Goal: Task Accomplishment & Management: Complete application form

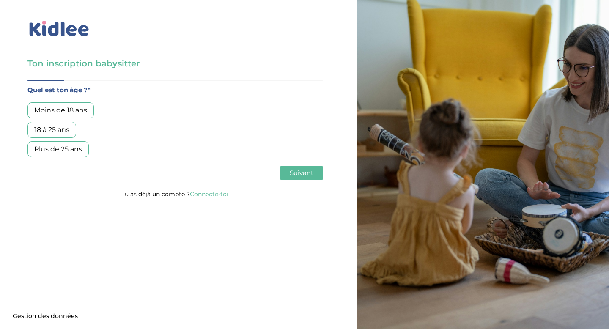
click at [63, 133] on div "18 à 25 ans" at bounding box center [52, 130] width 49 height 16
click at [296, 173] on span "Suivant" at bounding box center [302, 173] width 24 height 8
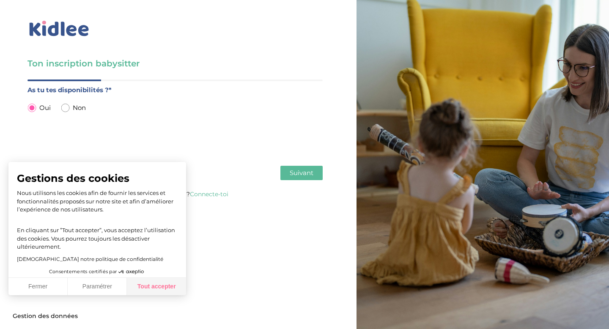
click at [165, 279] on button "Tout accepter" at bounding box center [156, 287] width 59 height 18
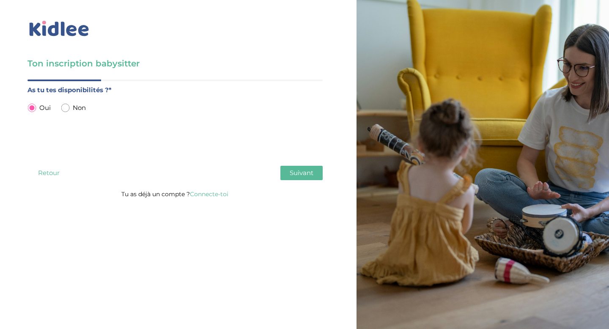
click at [297, 176] on span "Suivant" at bounding box center [302, 173] width 24 height 8
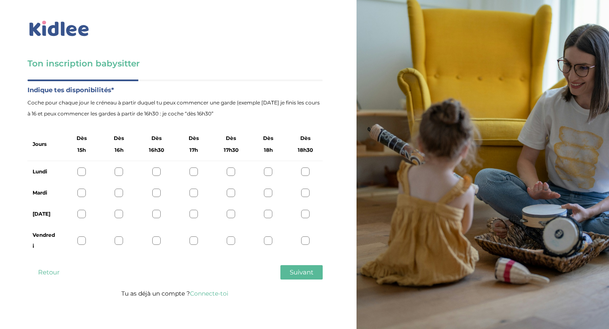
click at [297, 274] on span "Suivant" at bounding box center [302, 272] width 24 height 8
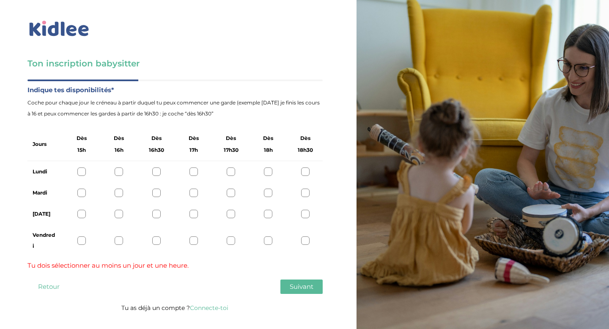
click at [77, 216] on div at bounding box center [81, 214] width 8 height 8
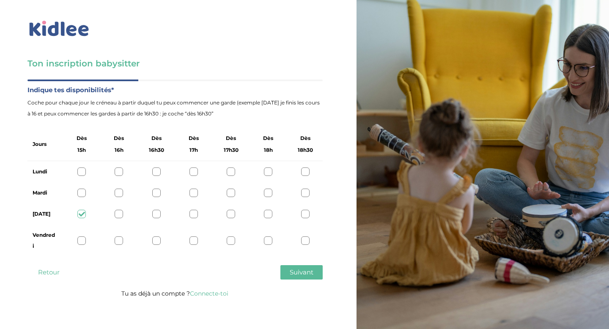
click at [80, 215] on icon at bounding box center [82, 214] width 6 height 6
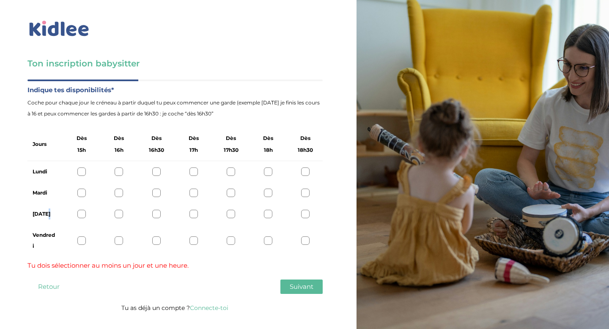
click at [80, 215] on div at bounding box center [81, 214] width 8 height 8
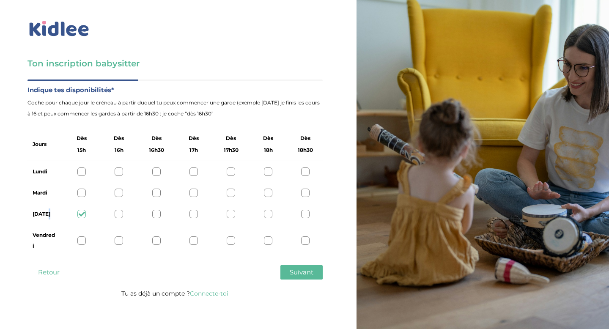
click at [305, 268] on button "Suivant" at bounding box center [302, 272] width 42 height 14
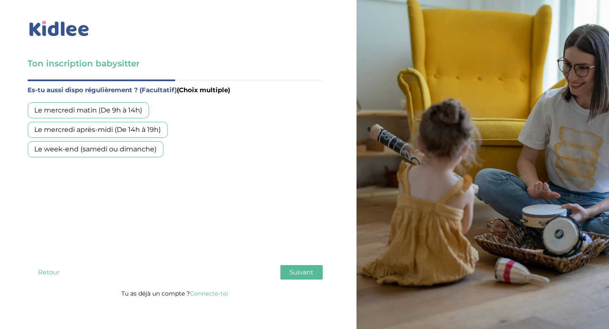
click at [153, 137] on div "Le mercredi après-midi (De 14h à 19h)" at bounding box center [98, 130] width 140 height 16
click at [152, 146] on div "Le week-end (samedi ou dimanche)" at bounding box center [96, 149] width 136 height 16
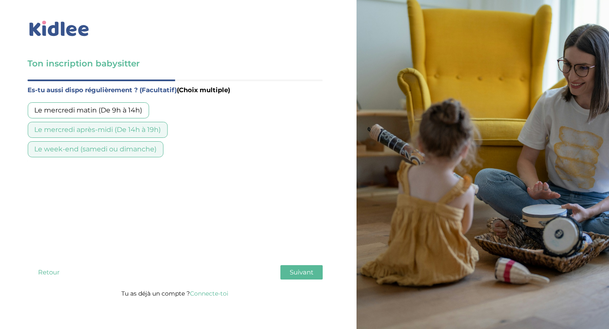
click at [303, 275] on span "Suivant" at bounding box center [302, 272] width 24 height 8
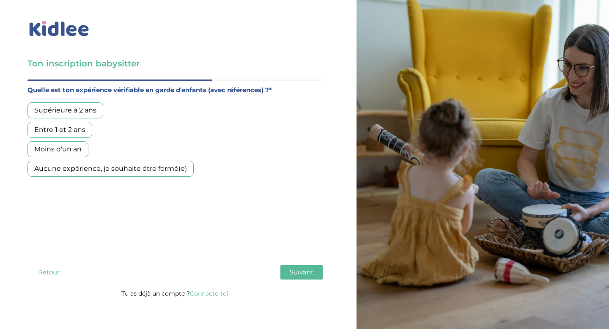
click at [71, 153] on div "Moins d'un an" at bounding box center [58, 149] width 61 height 16
click at [307, 277] on button "Suivant" at bounding box center [302, 272] width 42 height 14
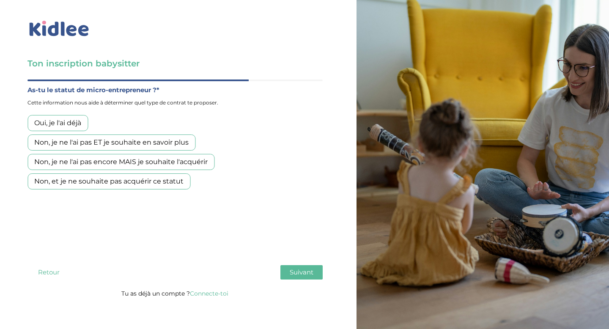
click at [143, 183] on div "Non, et je ne souhaite pas acquérir ce statut" at bounding box center [109, 182] width 163 height 16
click at [287, 268] on button "Suivant" at bounding box center [302, 272] width 42 height 14
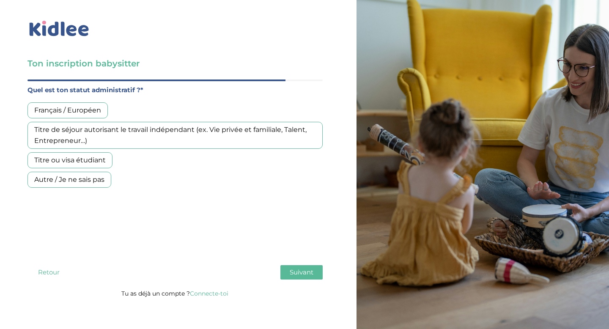
click at [81, 105] on div "Français / Européen" at bounding box center [68, 110] width 80 height 16
click at [308, 273] on span "Suivant" at bounding box center [302, 272] width 24 height 8
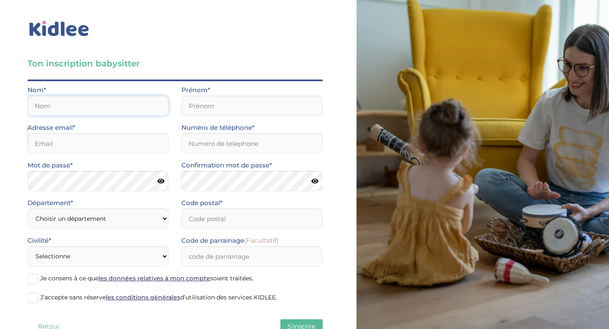
click at [110, 98] on input "text" at bounding box center [98, 106] width 141 height 20
type input "Broussard--Ly"
type input "emilie.broussard-ly@stjoavignon.com"
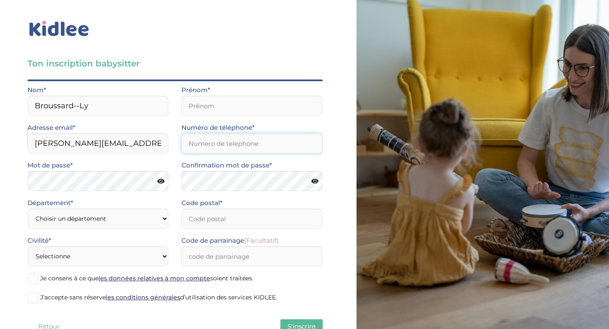
type input "0768143590"
type input "84140"
click at [189, 110] on input "text" at bounding box center [252, 106] width 141 height 20
type input "Emilie"
click at [196, 143] on input "0768143590" at bounding box center [252, 143] width 141 height 20
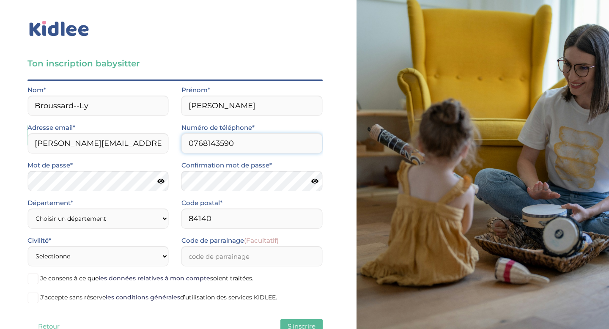
click at [207, 143] on input "0768143590" at bounding box center [252, 143] width 141 height 20
click at [213, 146] on input "0768143590" at bounding box center [252, 143] width 141 height 20
click at [222, 146] on input "0768143590" at bounding box center [252, 143] width 141 height 20
click at [233, 146] on input "0768143590" at bounding box center [252, 143] width 141 height 20
click at [137, 220] on select "Choisir un département Paris (75) Hauts-de-Seine (92) Yvelines (78) Val-de-Marn…" at bounding box center [98, 219] width 141 height 20
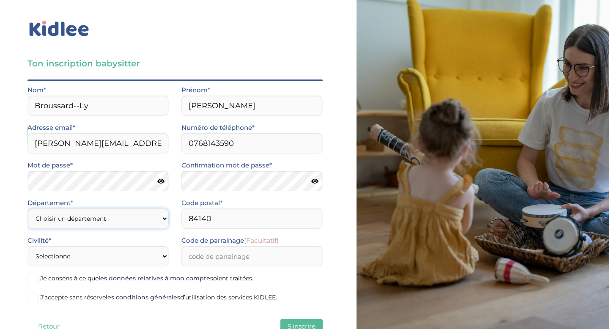
click at [149, 212] on select "Choisir un département Paris (75) Hauts-de-Seine (92) Yvelines (78) Val-de-Marn…" at bounding box center [98, 219] width 141 height 20
select select "0"
click at [28, 209] on select "Choisir un département Paris (75) Hauts-de-Seine (92) Yvelines (78) Val-de-Marn…" at bounding box center [98, 219] width 141 height 20
click at [123, 212] on select "Choisir un département Paris (75) Hauts-de-Seine (92) Yvelines (78) Val-de-Marn…" at bounding box center [98, 219] width 141 height 20
click at [121, 251] on select "Selectionne Mr Mme" at bounding box center [98, 256] width 141 height 20
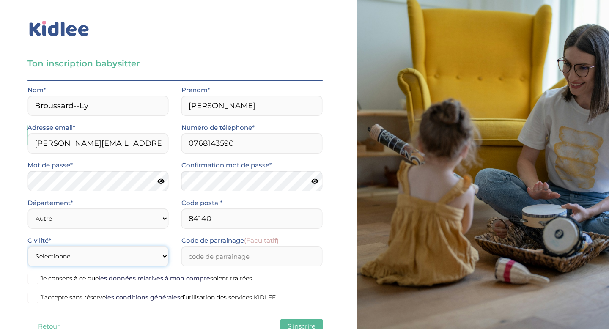
select select "1"
click at [28, 246] on select "Selectionne Mr Mme" at bounding box center [98, 256] width 141 height 20
click at [202, 255] on input "Code de parrainage (Facultatif)" at bounding box center [252, 256] width 141 height 20
click at [161, 183] on icon at bounding box center [160, 181] width 7 height 6
click at [314, 180] on icon at bounding box center [314, 181] width 7 height 6
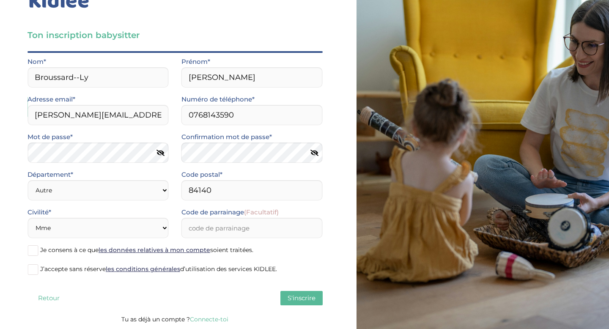
scroll to position [28, 0]
click at [31, 251] on span at bounding box center [33, 250] width 11 height 11
click at [0, 0] on input "Je consens à ce que les données relatives à mon compte soient traitées." at bounding box center [0, 0] width 0 height 0
click at [31, 269] on span at bounding box center [33, 270] width 11 height 11
click at [0, 0] on input "J’accepte sans réserve les conditions générales d’utilisation des services KIDL…" at bounding box center [0, 0] width 0 height 0
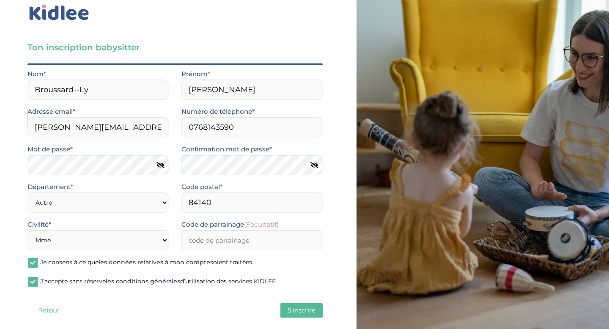
scroll to position [0, 0]
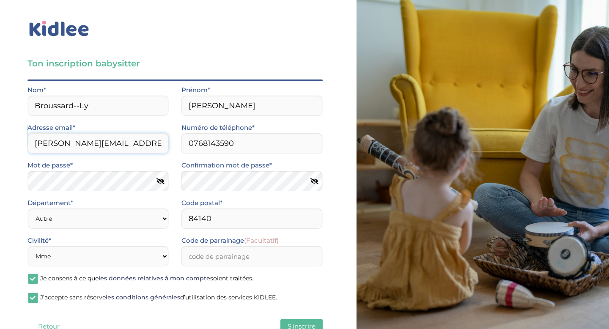
click at [123, 146] on input "emilie.broussard-ly@stjoavignon.com" at bounding box center [98, 143] width 141 height 20
type input "emiliebroussardly07@gmail.com"
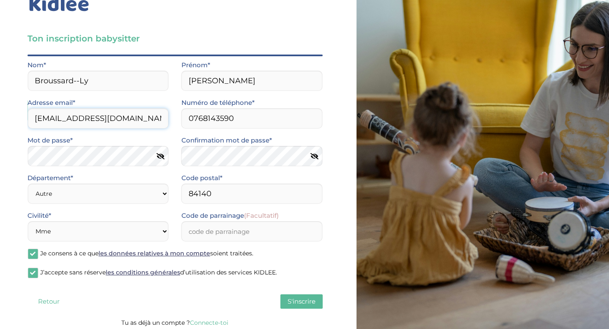
scroll to position [28, 0]
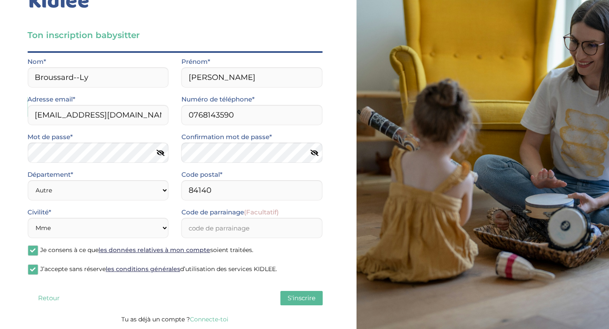
click at [309, 296] on span "S'inscrire" at bounding box center [302, 298] width 28 height 8
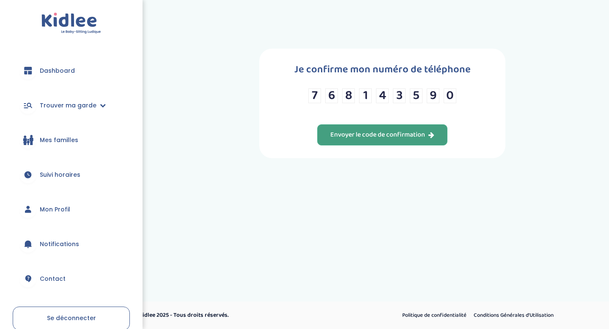
click at [410, 132] on div "Envoyer le code de confirmation" at bounding box center [383, 135] width 104 height 10
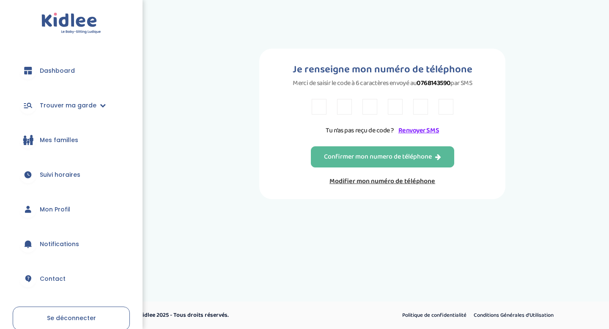
click at [322, 105] on input "text" at bounding box center [319, 107] width 15 height 16
type input "5"
type input "p"
type input "P"
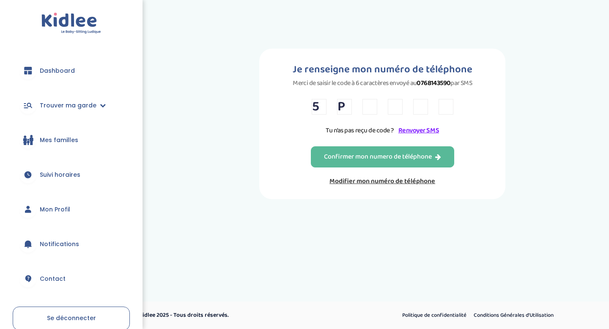
type input "D"
type input "R"
type input "7"
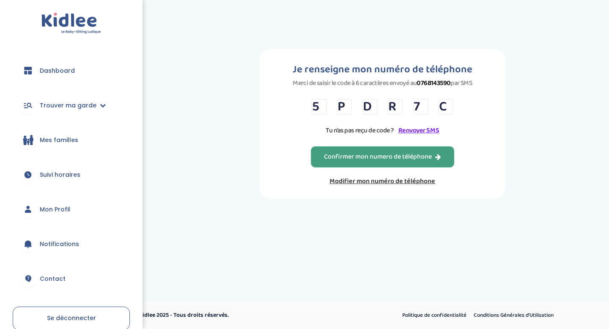
type input "C"
click at [340, 154] on div "Confirmer mon numero de téléphone" at bounding box center [382, 157] width 117 height 10
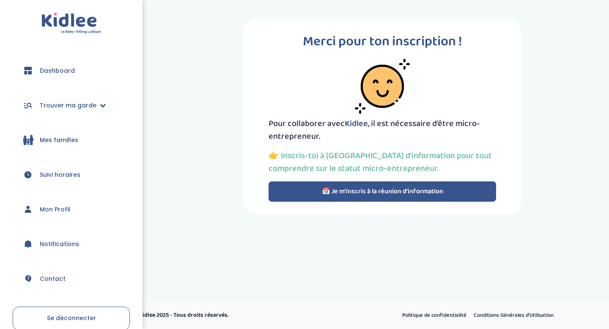
click at [88, 110] on span "Trouver ma garde" at bounding box center [68, 105] width 57 height 9
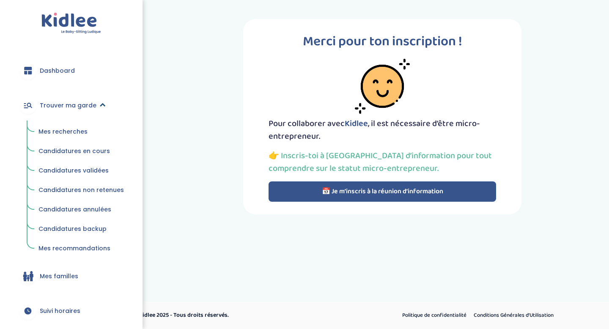
click at [93, 107] on span "Trouver ma garde" at bounding box center [68, 105] width 57 height 9
